Goal: Browse casually

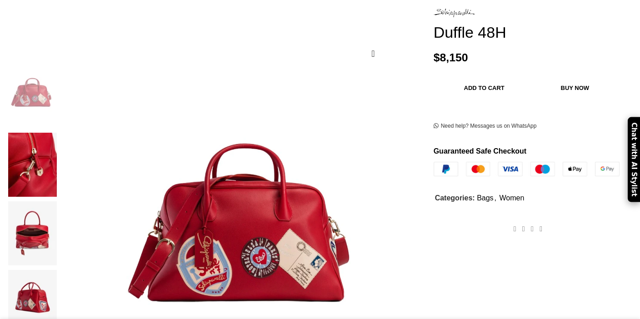
scroll to position [149, 0]
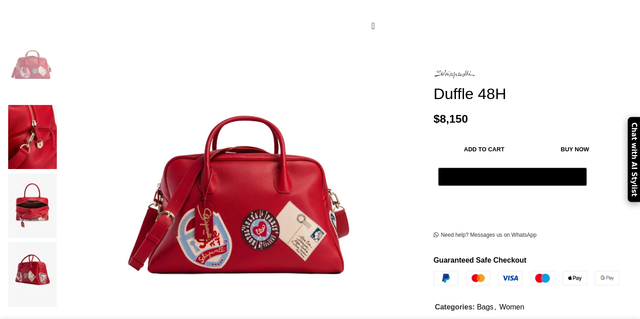
click at [60, 124] on img at bounding box center [32, 137] width 55 height 64
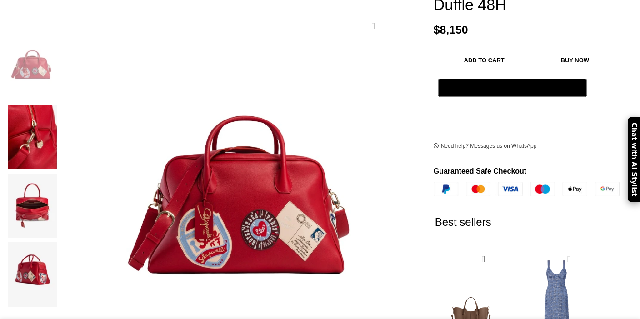
click at [60, 105] on img at bounding box center [32, 137] width 55 height 64
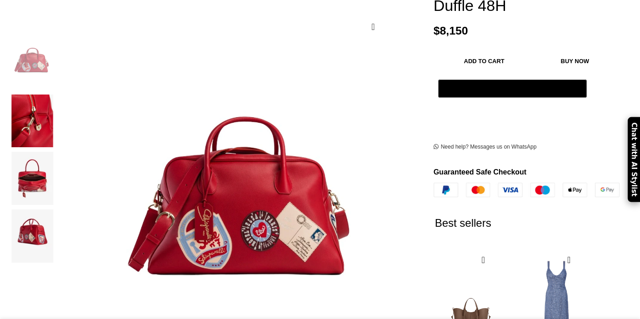
click at [60, 96] on img "2 / 4" at bounding box center [32, 121] width 55 height 53
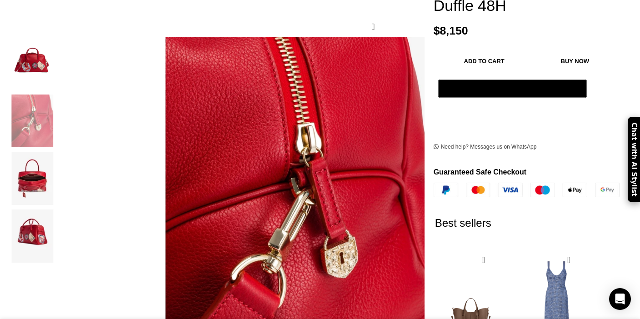
click at [60, 176] on img "3 / 4" at bounding box center [32, 178] width 55 height 53
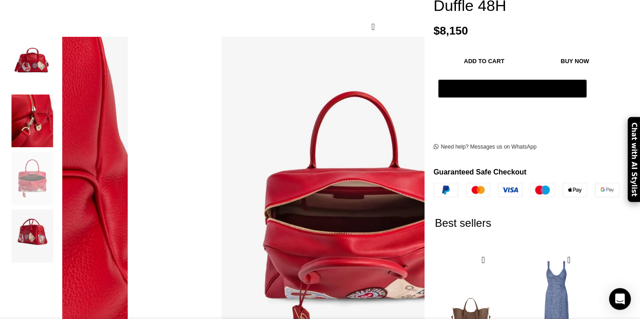
click at [60, 219] on img "4 / 4" at bounding box center [32, 236] width 55 height 53
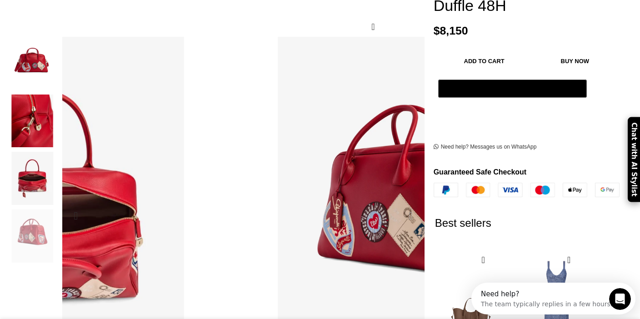
scroll to position [0, 0]
click at [285, 185] on img "4 / 4" at bounding box center [380, 183] width 341 height 455
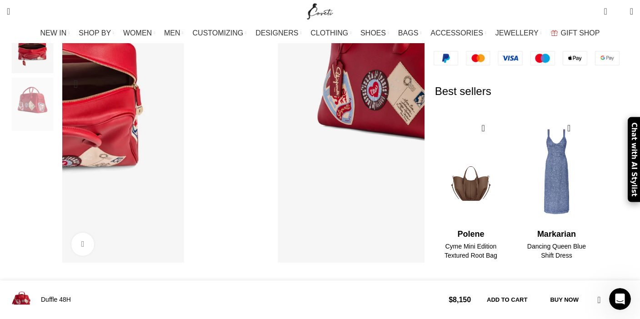
scroll to position [479, 0]
